Goal: Transaction & Acquisition: Purchase product/service

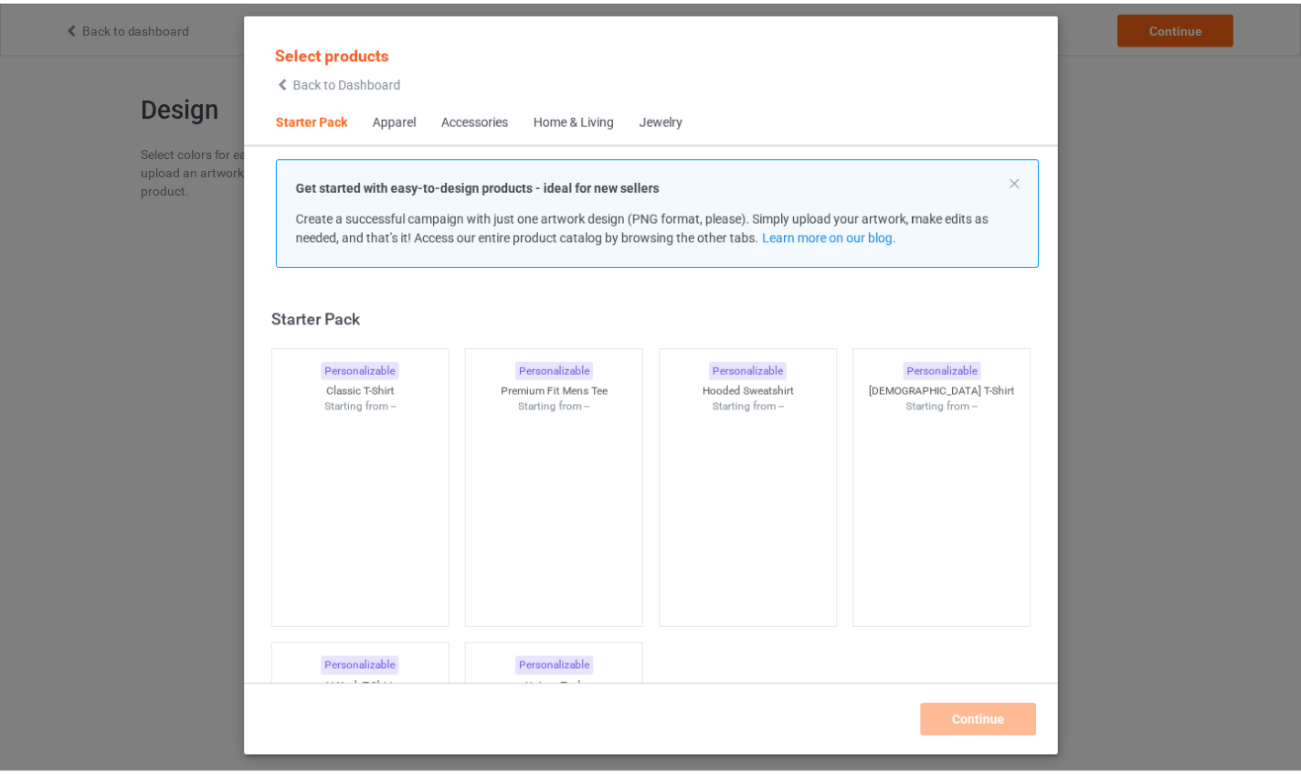
scroll to position [23, 0]
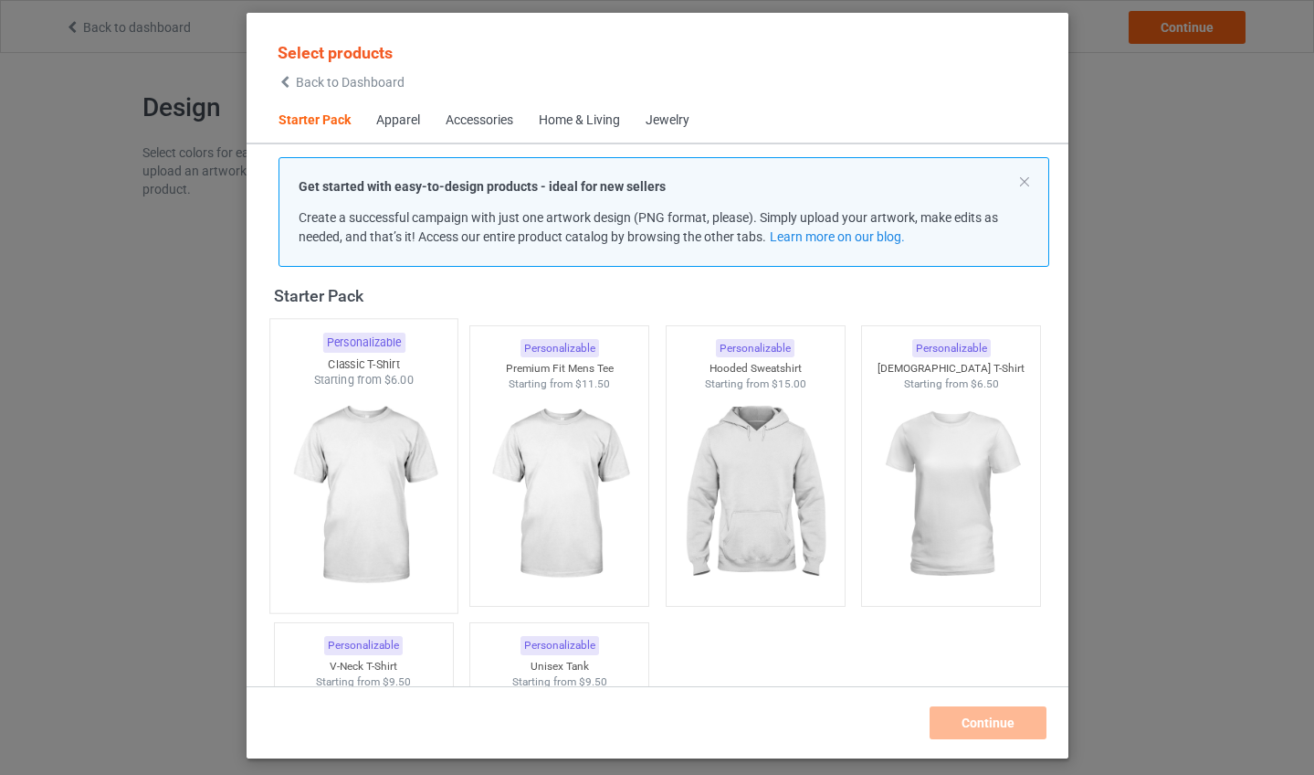
click at [356, 510] on img at bounding box center [364, 495] width 172 height 215
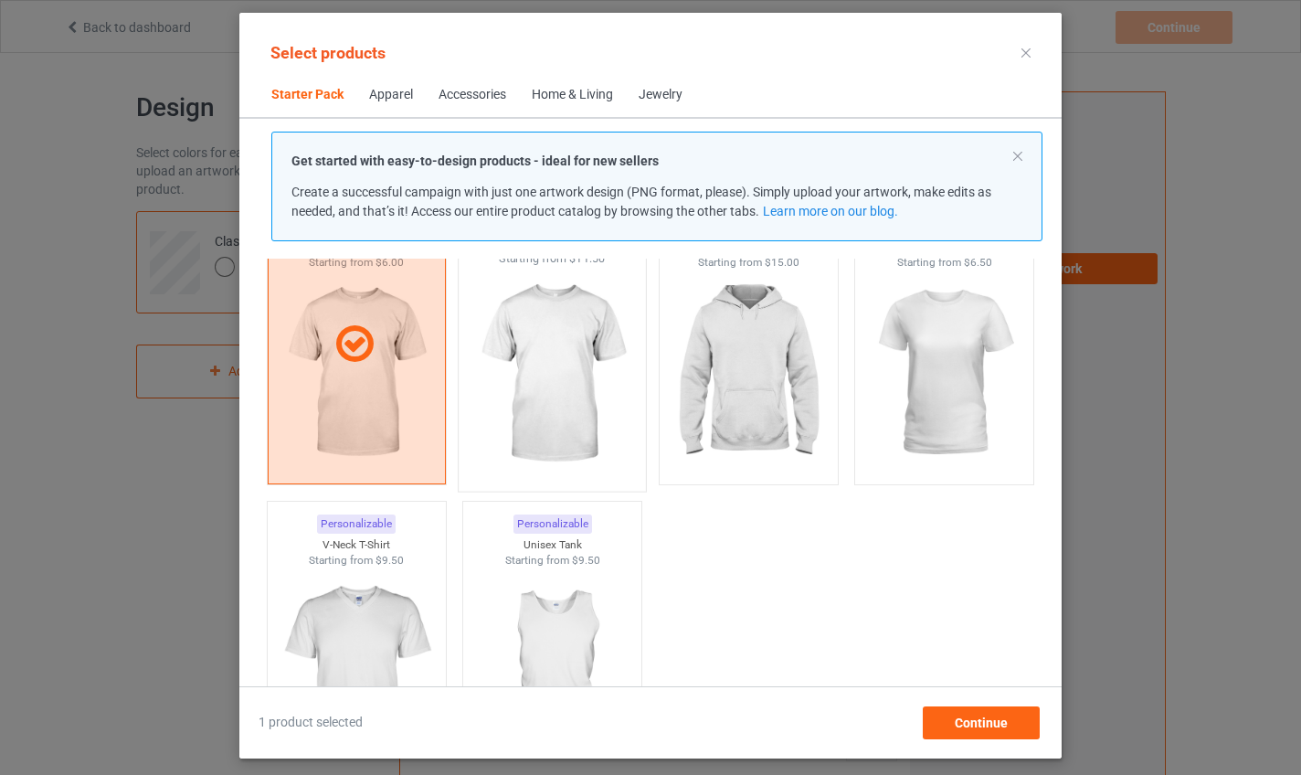
scroll to position [122, 0]
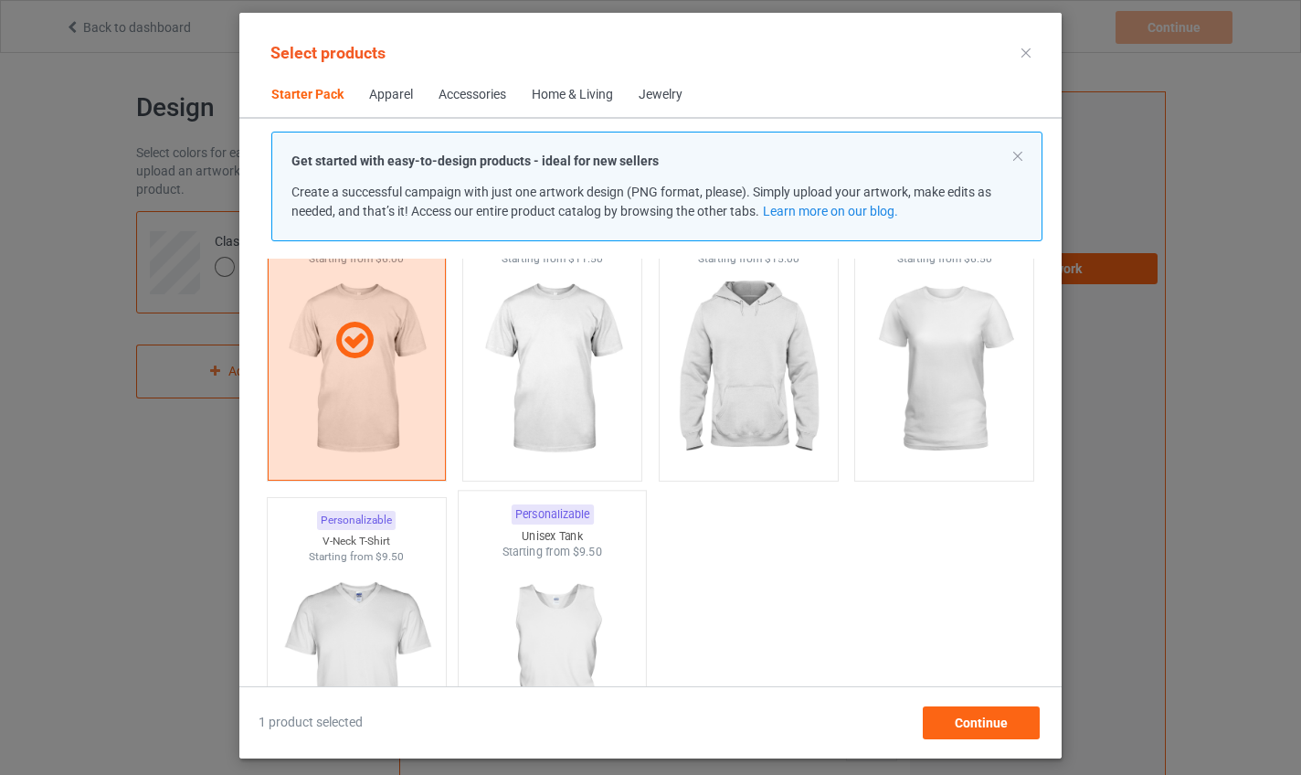
click at [568, 590] on img at bounding box center [553, 667] width 172 height 215
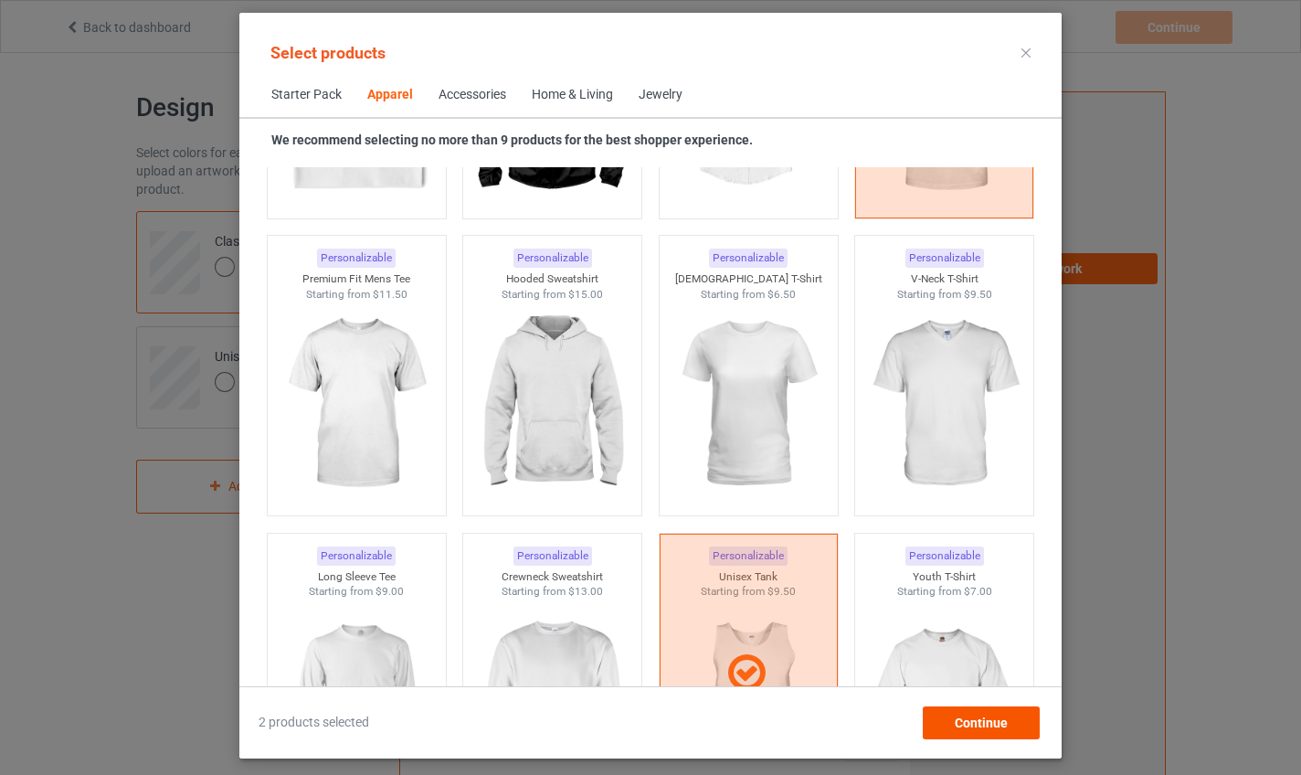
scroll to position [966, 0]
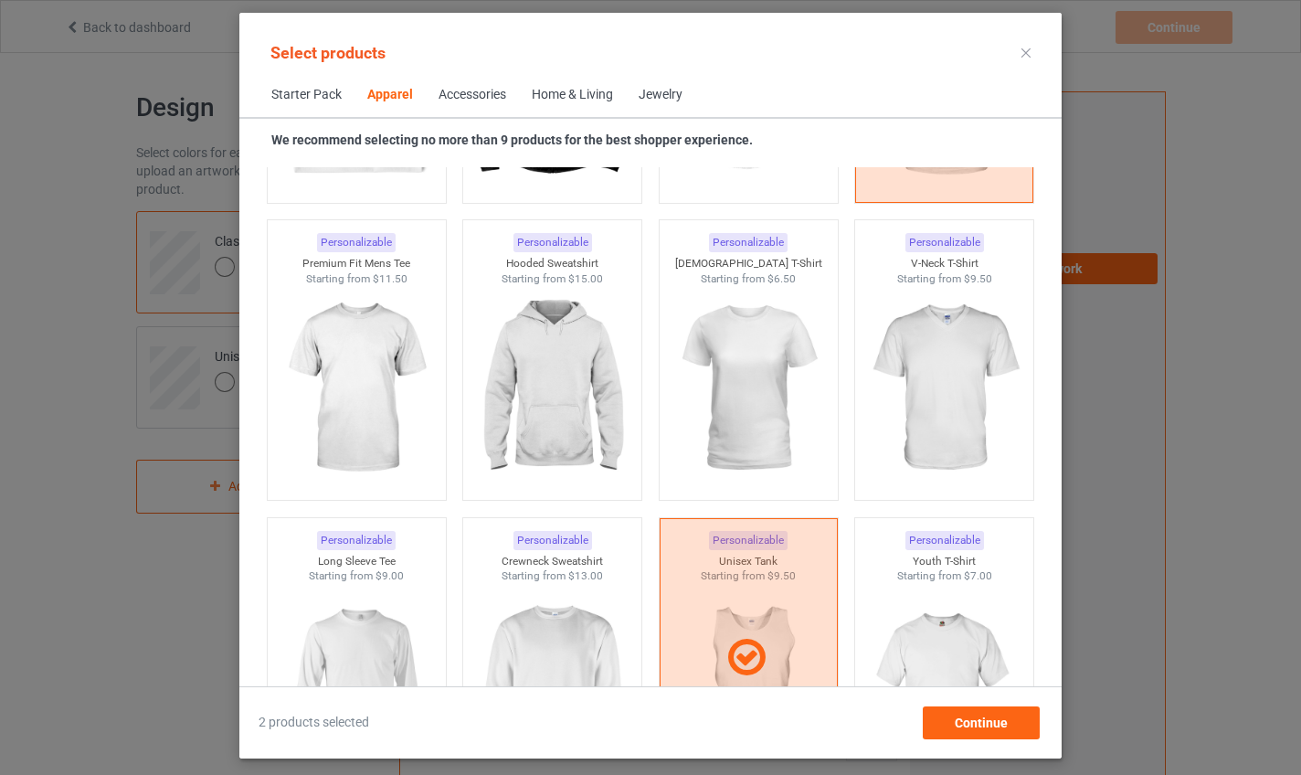
click at [1008, 743] on div "Select products Starter Pack Apparel Accessories Home & Living Jewelry We recom…" at bounding box center [650, 385] width 822 height 745
click at [1011, 726] on div "Continue" at bounding box center [981, 722] width 117 height 33
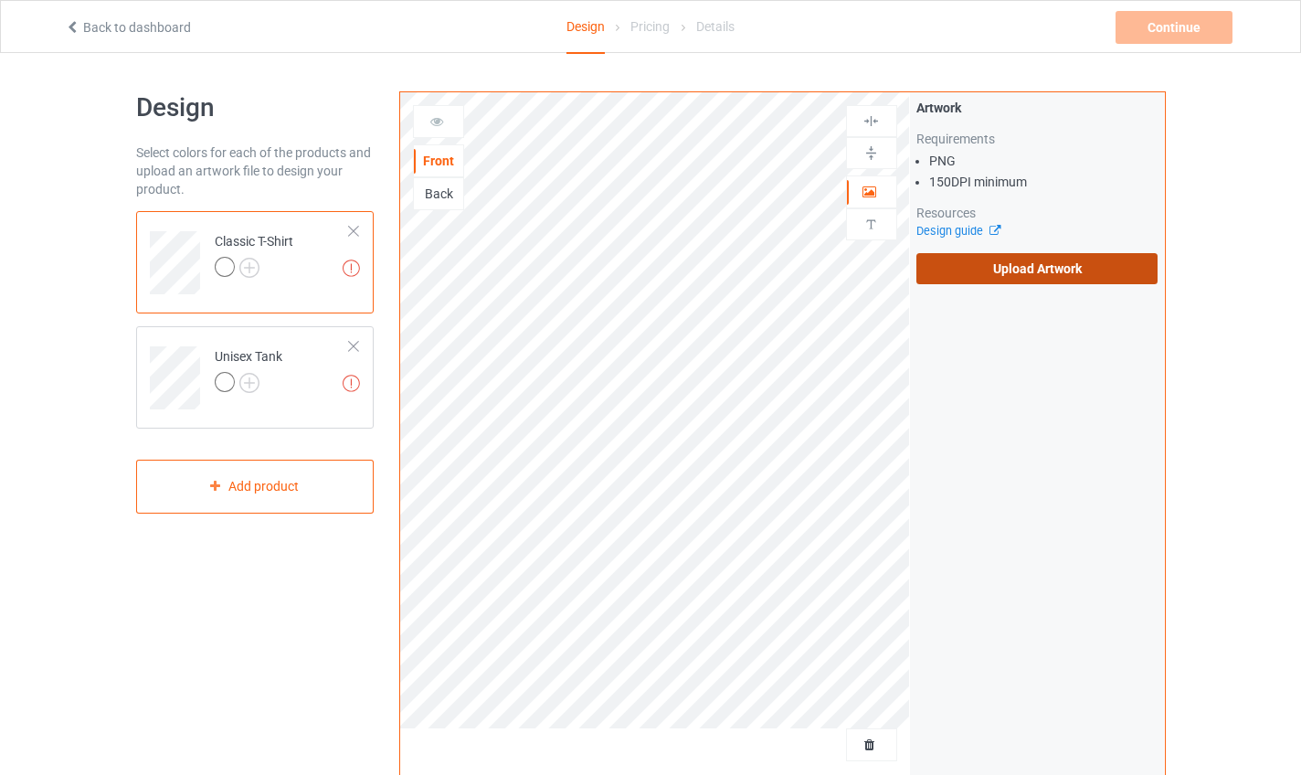
click at [1032, 274] on label "Upload Artwork" at bounding box center [1037, 268] width 242 height 31
click at [0, 0] on input "Upload Artwork" at bounding box center [0, 0] width 0 height 0
click at [1019, 275] on label "Upload Artwork" at bounding box center [1037, 268] width 242 height 31
click at [0, 0] on input "Upload Artwork" at bounding box center [0, 0] width 0 height 0
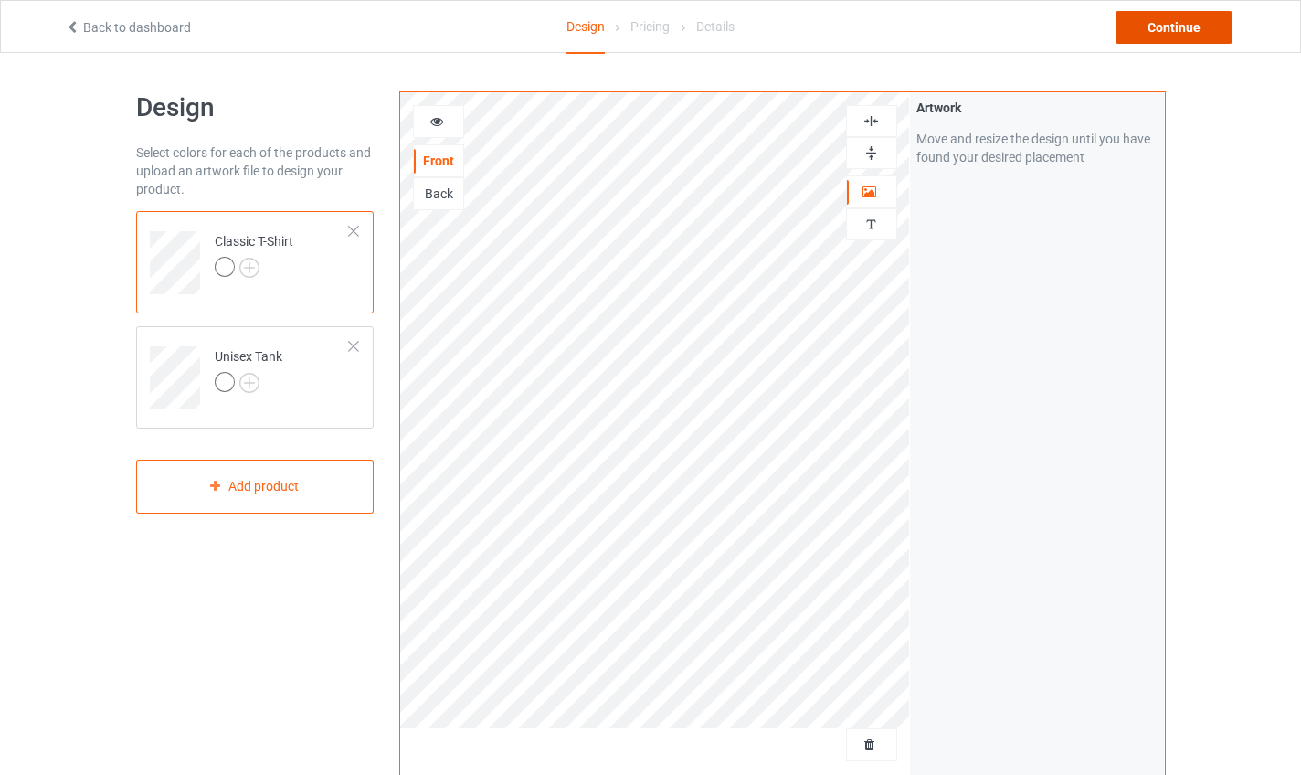
click at [1164, 38] on div "Continue" at bounding box center [1173, 27] width 117 height 33
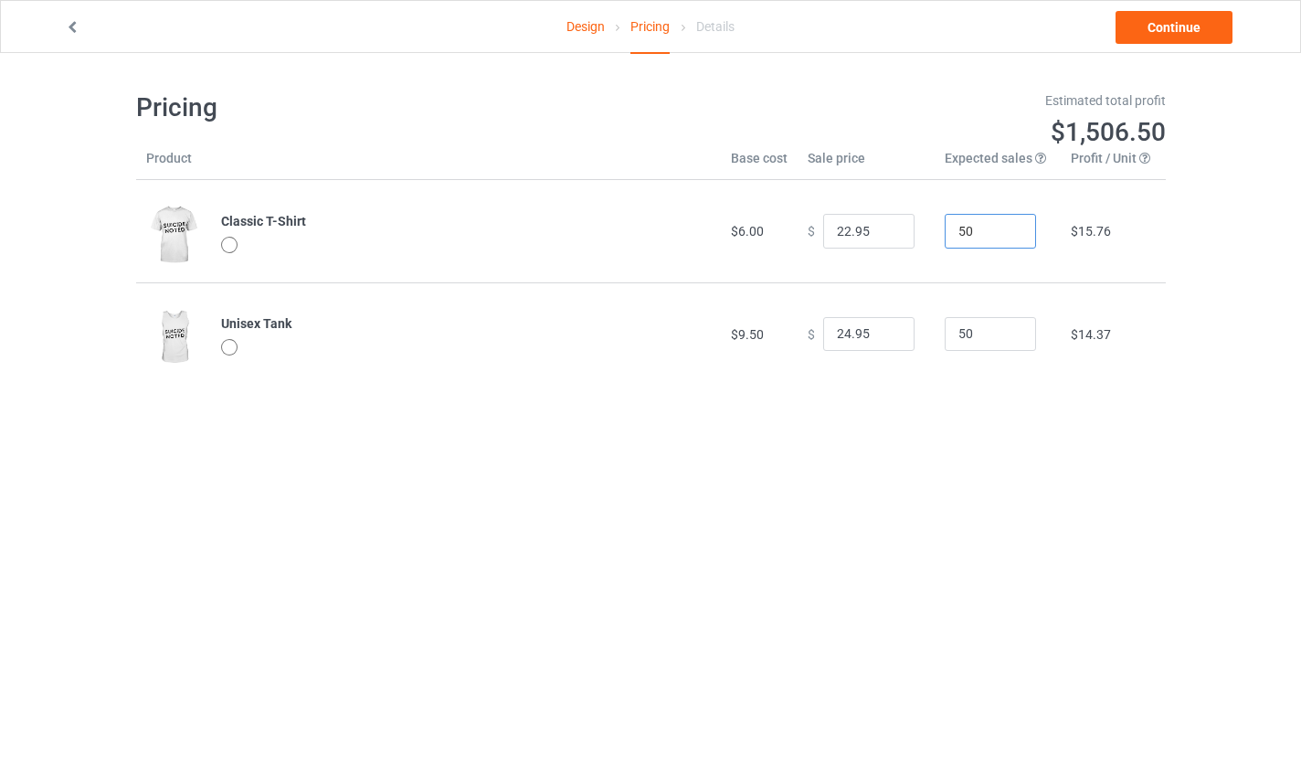
drag, startPoint x: 975, startPoint y: 234, endPoint x: 920, endPoint y: 230, distance: 54.9
click at [920, 230] on tr "Classic T-Shirt $6.00 $ 22.95 50 $15.76" at bounding box center [650, 231] width 1029 height 102
type input "10"
click at [1143, 355] on td "$14.37" at bounding box center [1113, 333] width 104 height 102
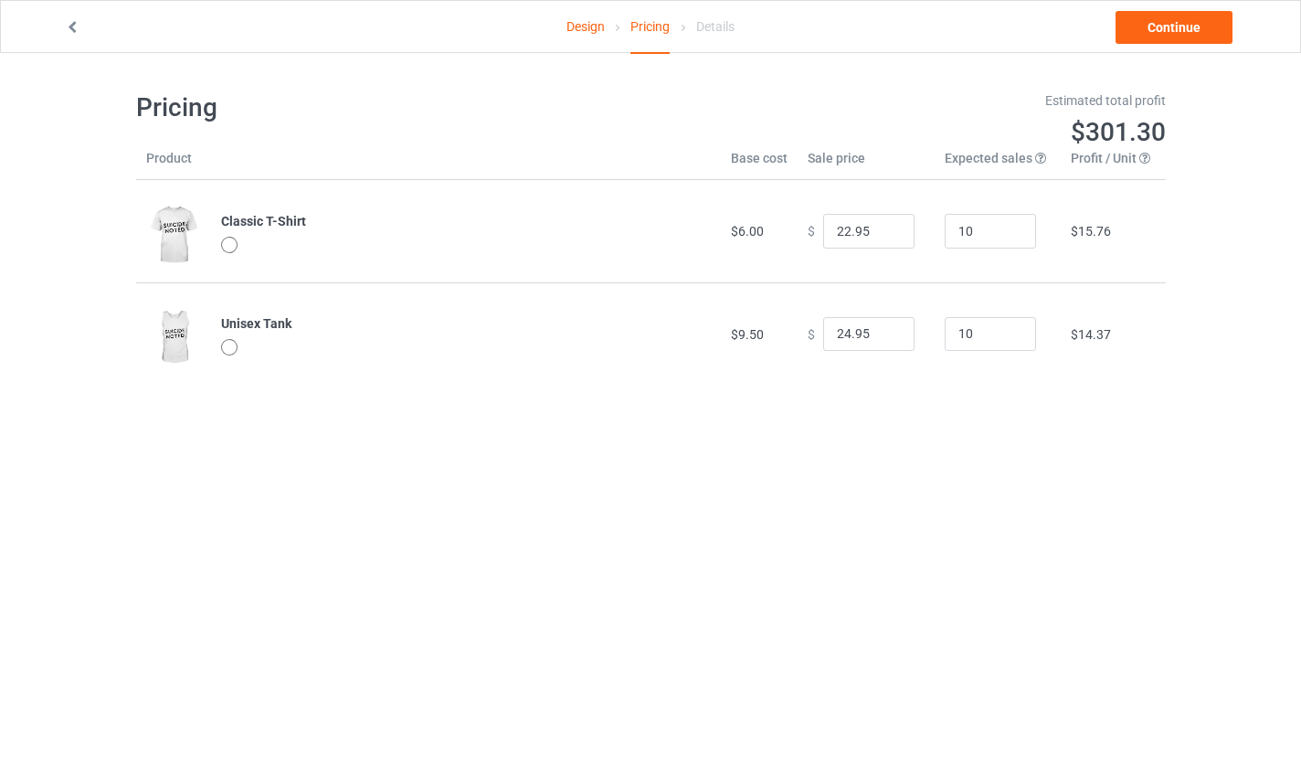
click at [1191, 282] on div "Design Pricing Details Continue Pricing Estimated total profit $301.30 Product …" at bounding box center [650, 238] width 1301 height 370
click at [1014, 149] on div "Estimated total profit $301.30" at bounding box center [914, 120] width 528 height 83
click at [616, 482] on body "Design Pricing Details Continue Pricing Estimated total profit $301.30 Product …" at bounding box center [650, 440] width 1301 height 775
click at [599, 31] on link "Design" at bounding box center [585, 26] width 38 height 51
